Goal: Use online tool/utility: Utilize a website feature to perform a specific function

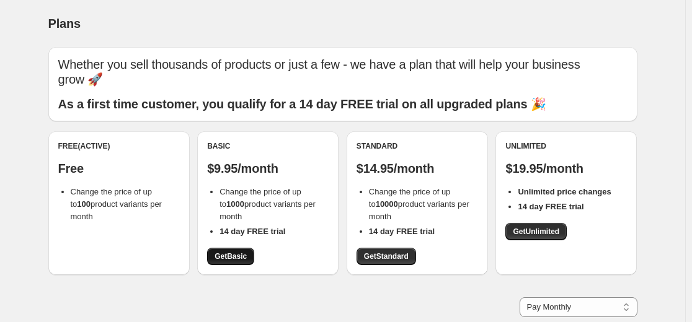
click at [241, 263] on link "Get Basic" at bounding box center [230, 256] width 47 height 17
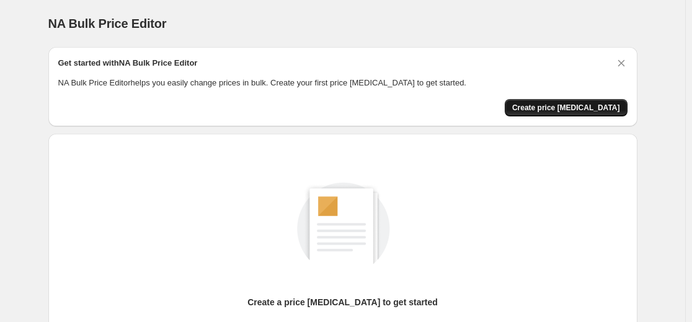
click at [566, 108] on span "Create price [MEDICAL_DATA]" at bounding box center [566, 108] width 108 height 10
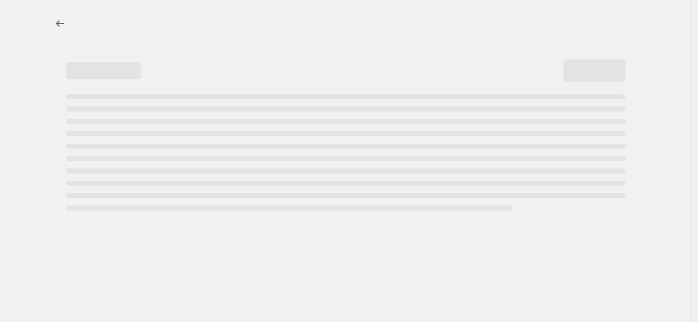
select select "percentage"
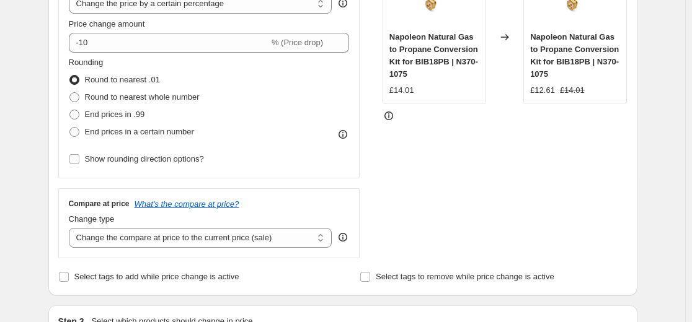
scroll to position [310, 0]
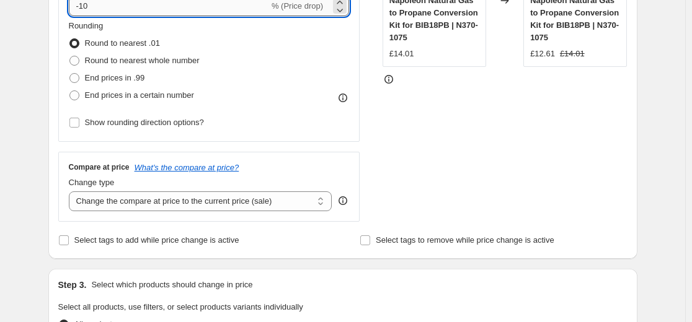
click at [157, 9] on input "-10" at bounding box center [169, 6] width 200 height 20
type input "-1"
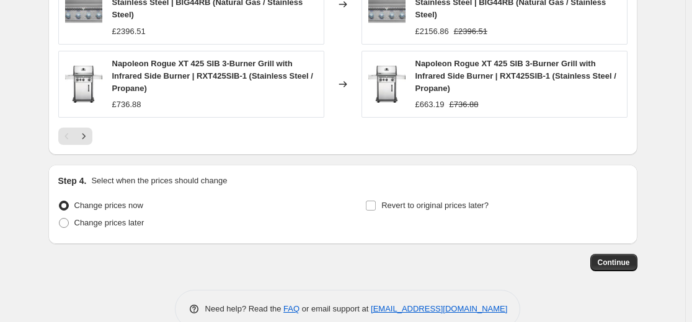
scroll to position [962, 0]
type input "-50"
click at [621, 257] on span "Continue" at bounding box center [613, 262] width 32 height 10
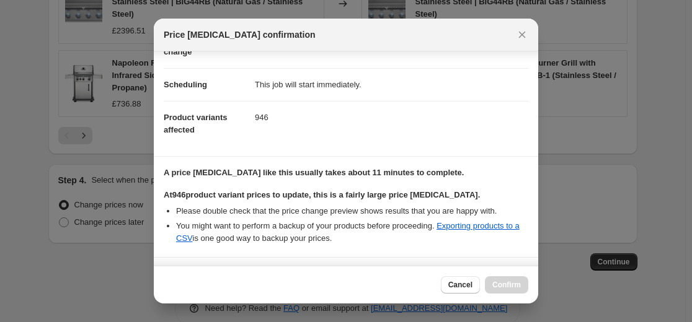
scroll to position [192, 0]
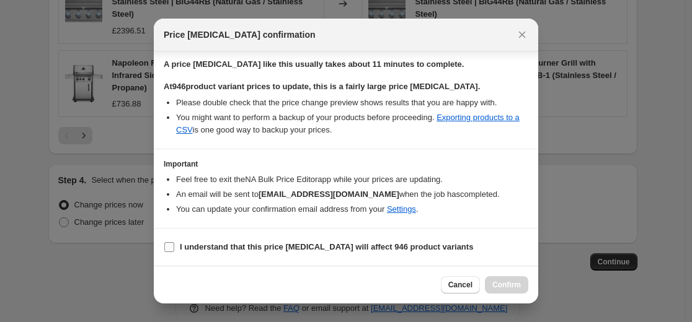
click at [333, 251] on b "I understand that this price change job will affect 946 product variants" at bounding box center [326, 246] width 293 height 9
click at [174, 251] on input "I understand that this price change job will affect 946 product variants" at bounding box center [169, 247] width 10 height 10
checkbox input "true"
click at [500, 284] on span "Confirm" at bounding box center [506, 285] width 29 height 10
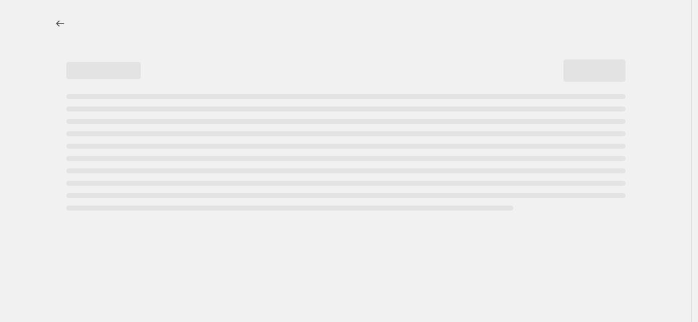
select select "percentage"
